Goal: Task Accomplishment & Management: Complete application form

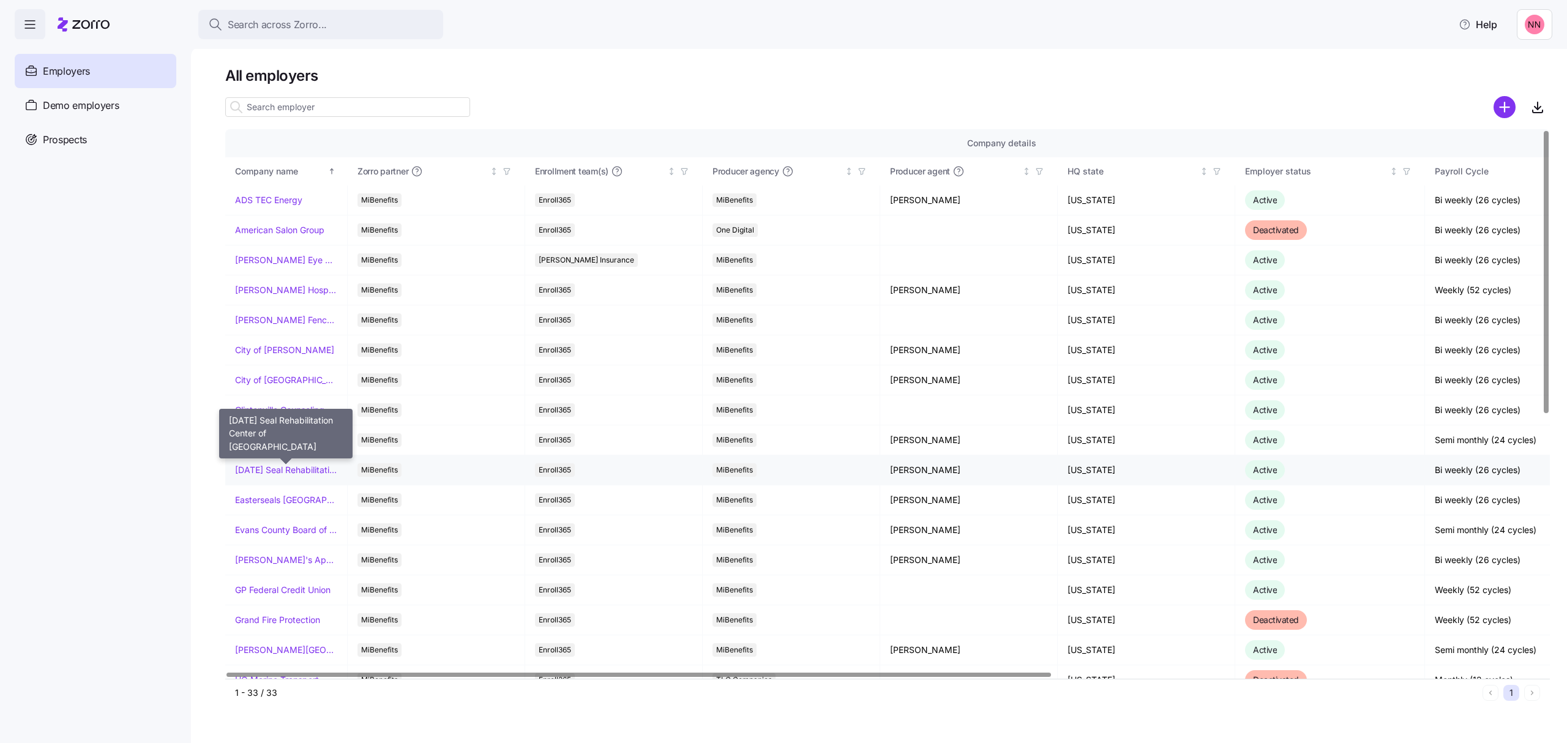
click at [316, 476] on link "[DATE] Seal Rehabilitation Center of [GEOGRAPHIC_DATA]" at bounding box center [286, 470] width 102 height 12
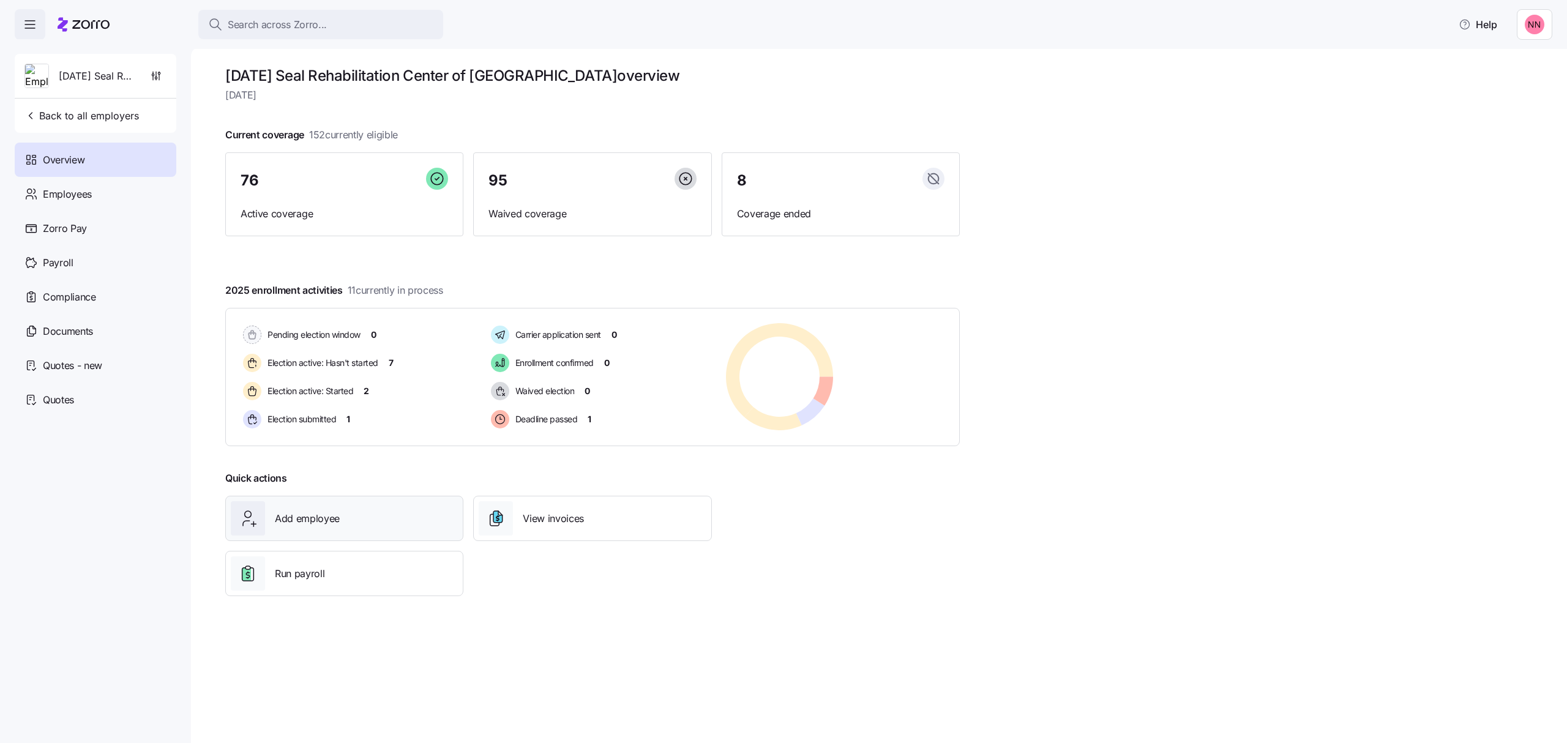
click at [293, 515] on span "Add employee" at bounding box center [307, 518] width 65 height 15
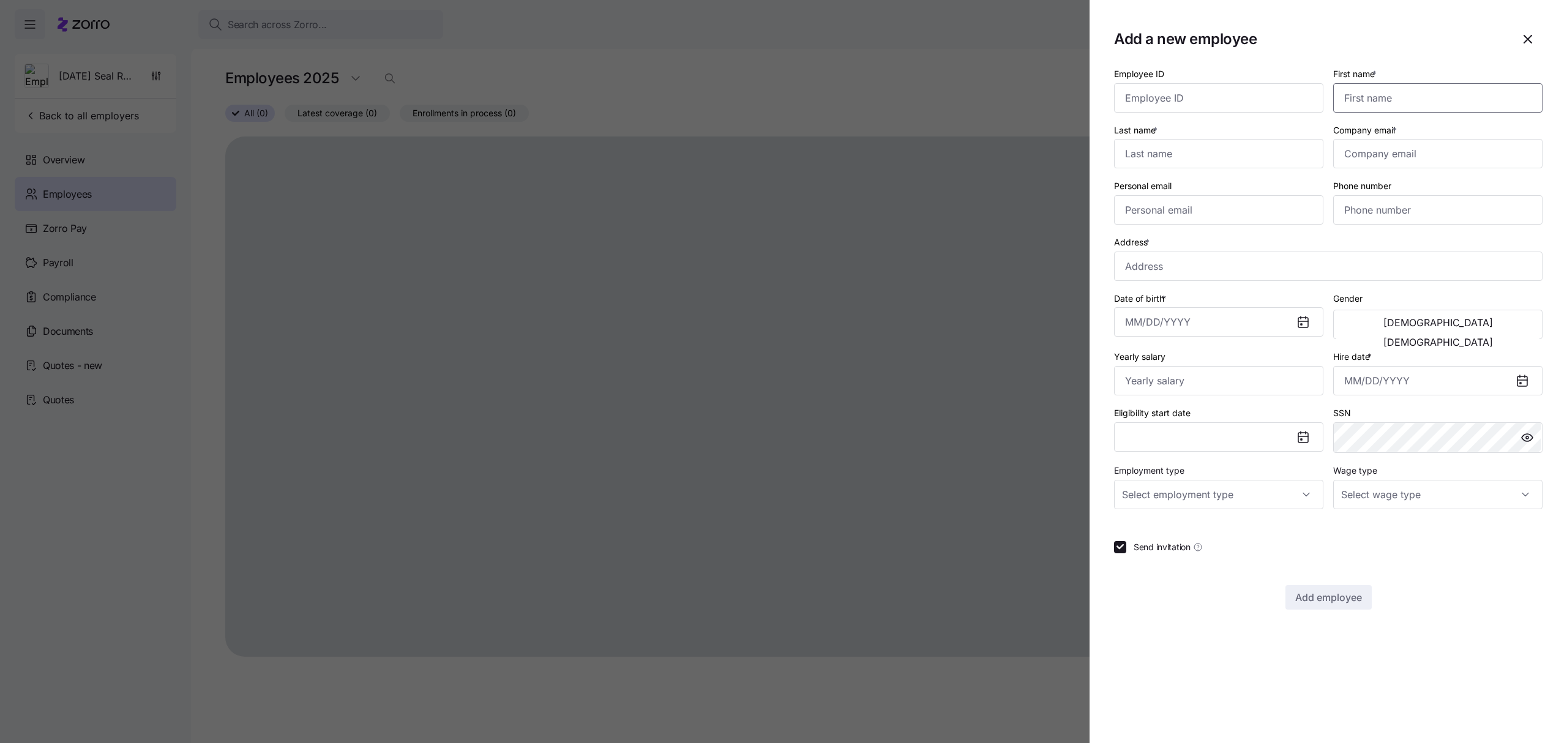
click at [1399, 91] on input "First name *" at bounding box center [1437, 97] width 209 height 29
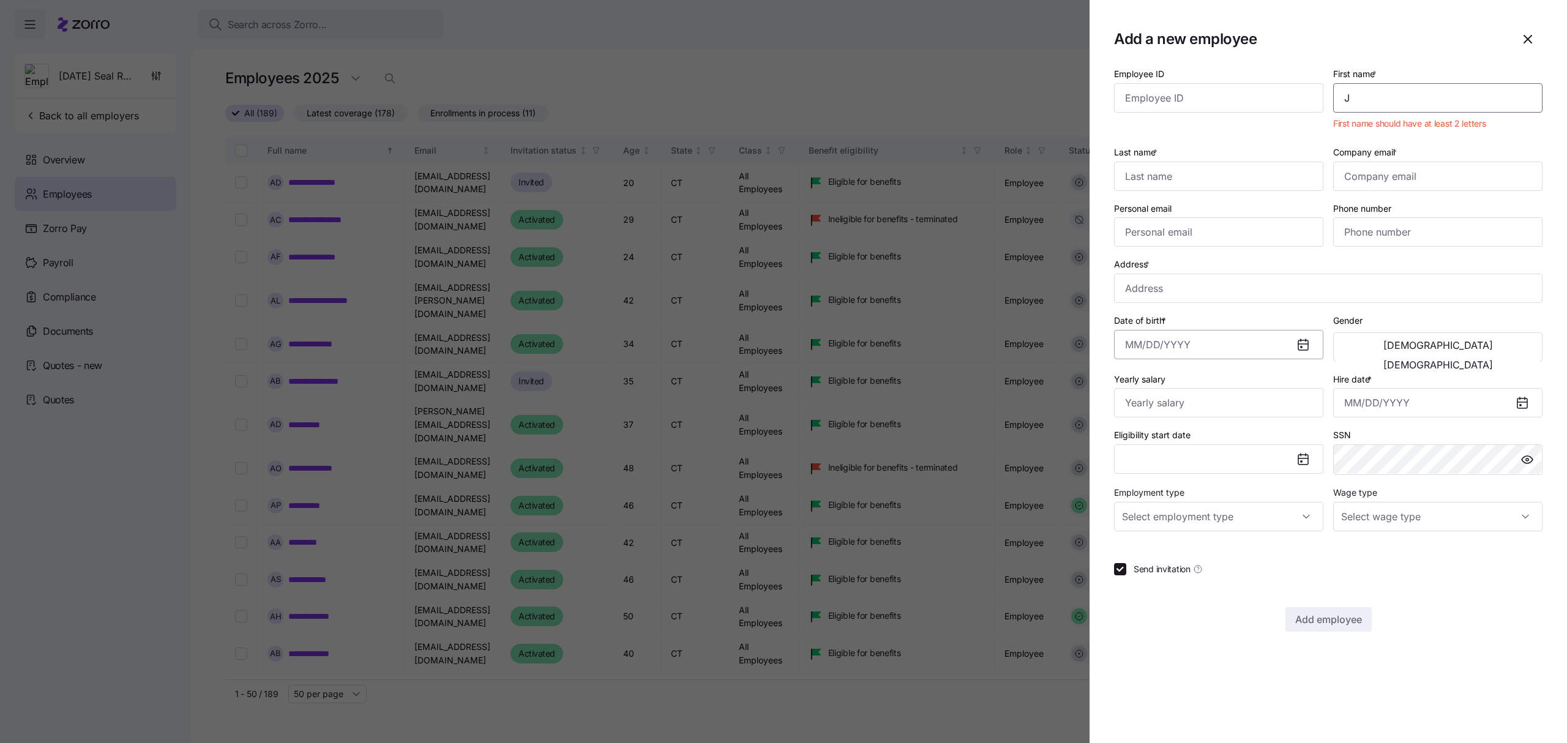
type input "J"
click at [1236, 344] on input "Date of birth *" at bounding box center [1218, 344] width 209 height 29
click at [1247, 590] on div at bounding box center [1328, 591] width 428 height 12
click at [1198, 453] on div "Eligibility start date" at bounding box center [1218, 450] width 209 height 47
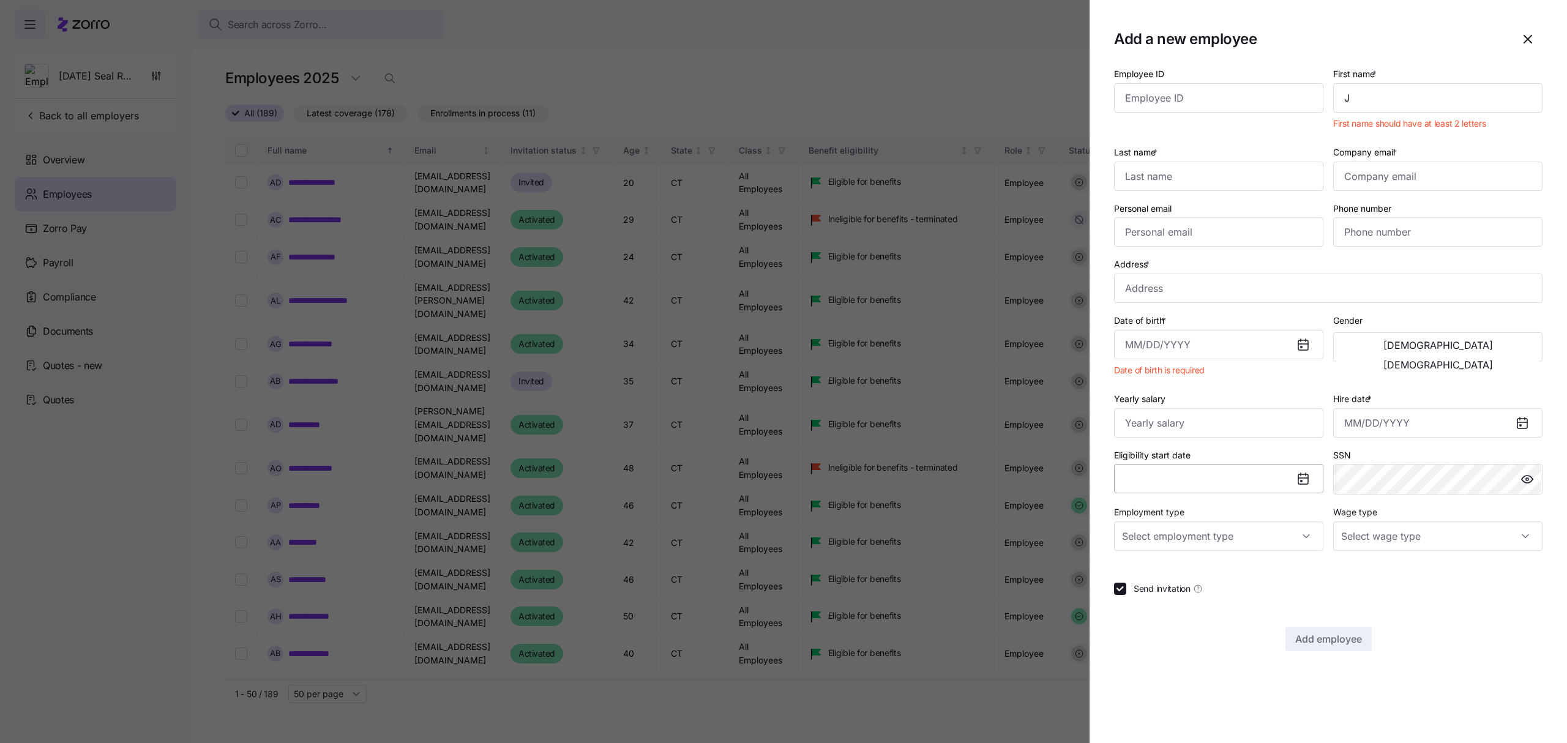
click at [1244, 477] on button "Eligibility start date" at bounding box center [1218, 478] width 209 height 29
click at [1305, 478] on icon at bounding box center [1303, 478] width 10 height 0
click at [1465, 431] on input "Hire date *" at bounding box center [1437, 422] width 209 height 29
click at [1353, 581] on button "13" at bounding box center [1357, 585] width 29 height 29
type input "[DATE]"
